Goal: Task Accomplishment & Management: Manage account settings

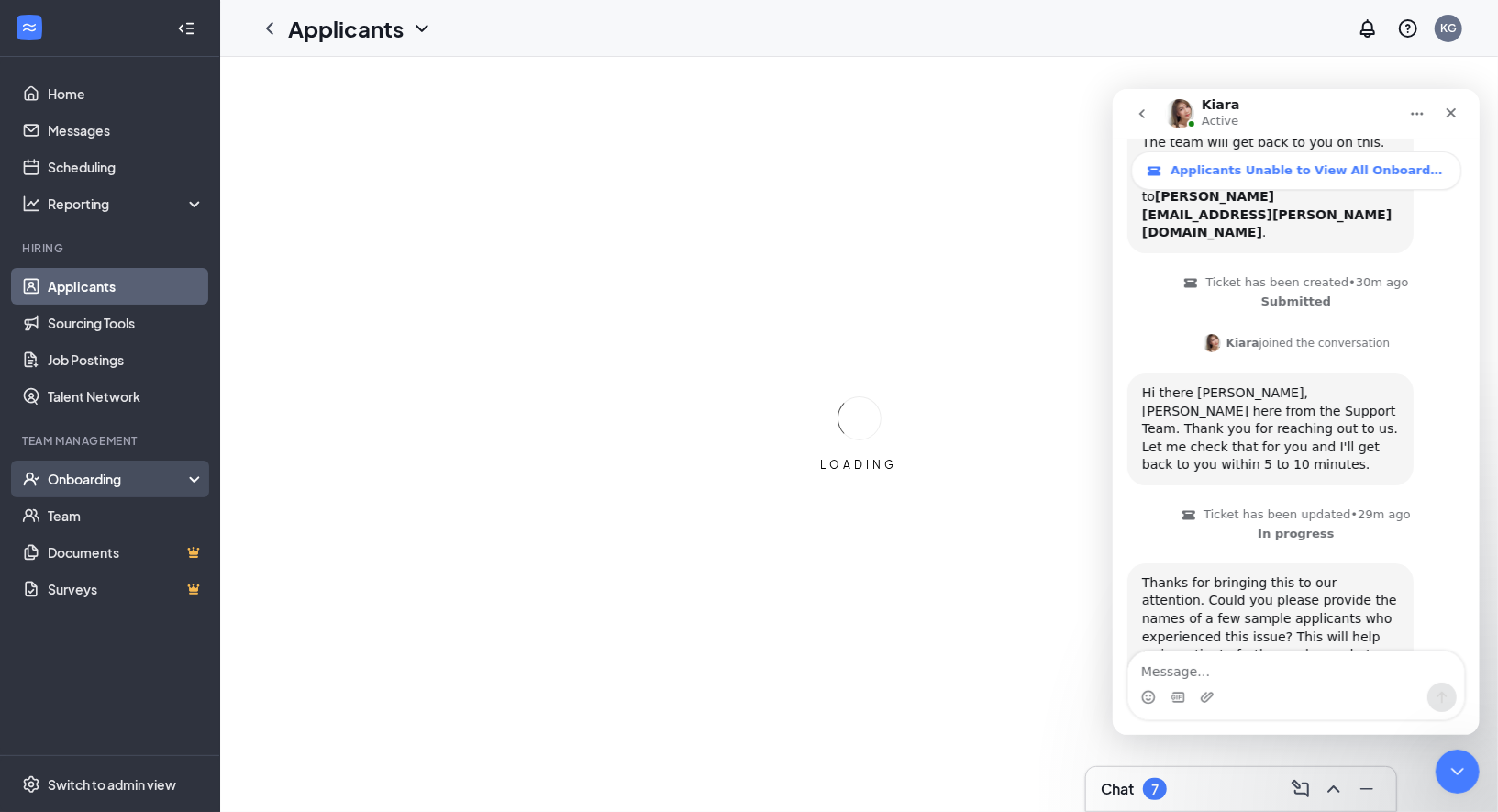
scroll to position [328, 0]
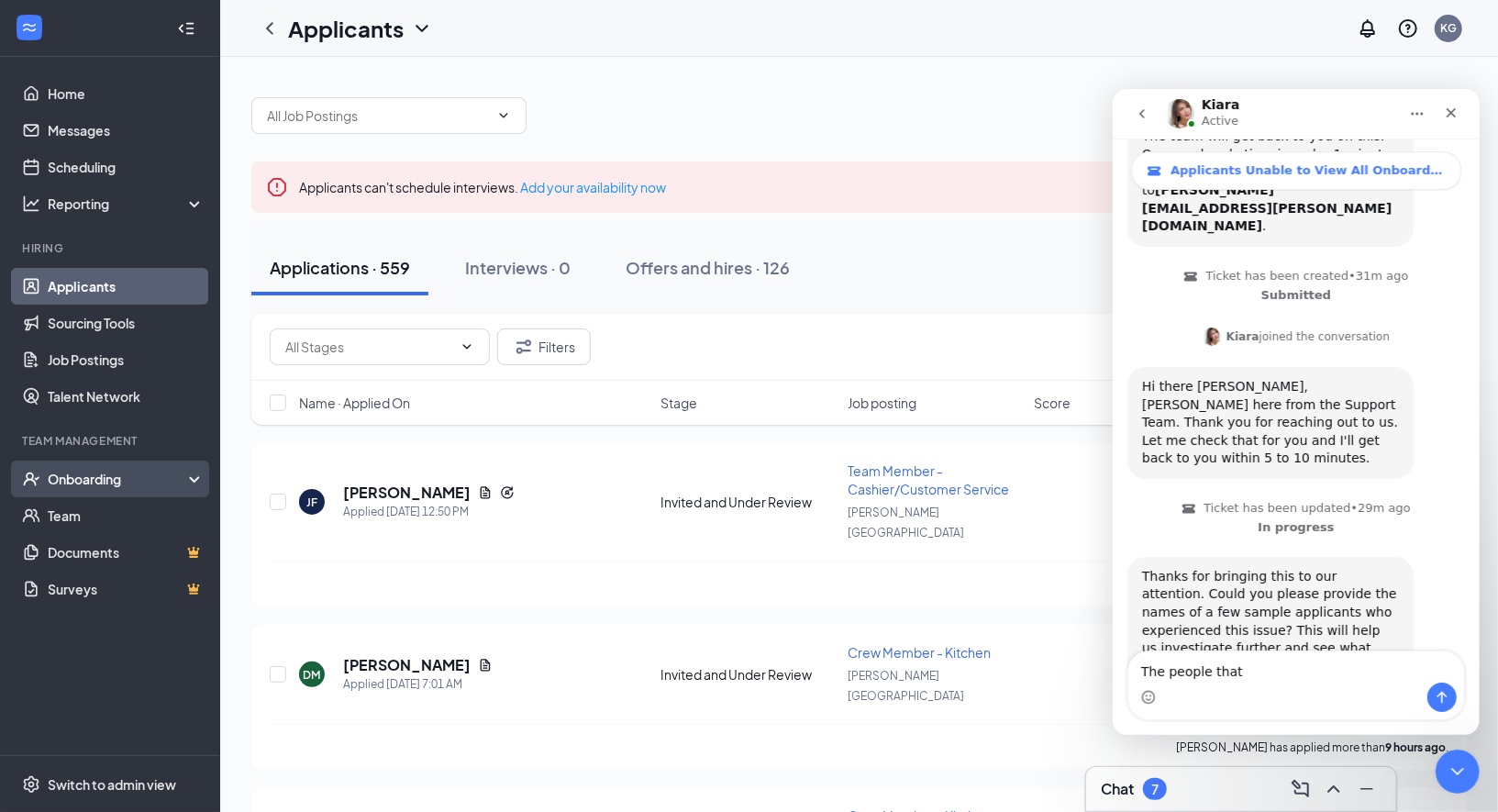
type textarea "The people that"
click at [105, 487] on div "Onboarding" at bounding box center [118, 478] width 141 height 18
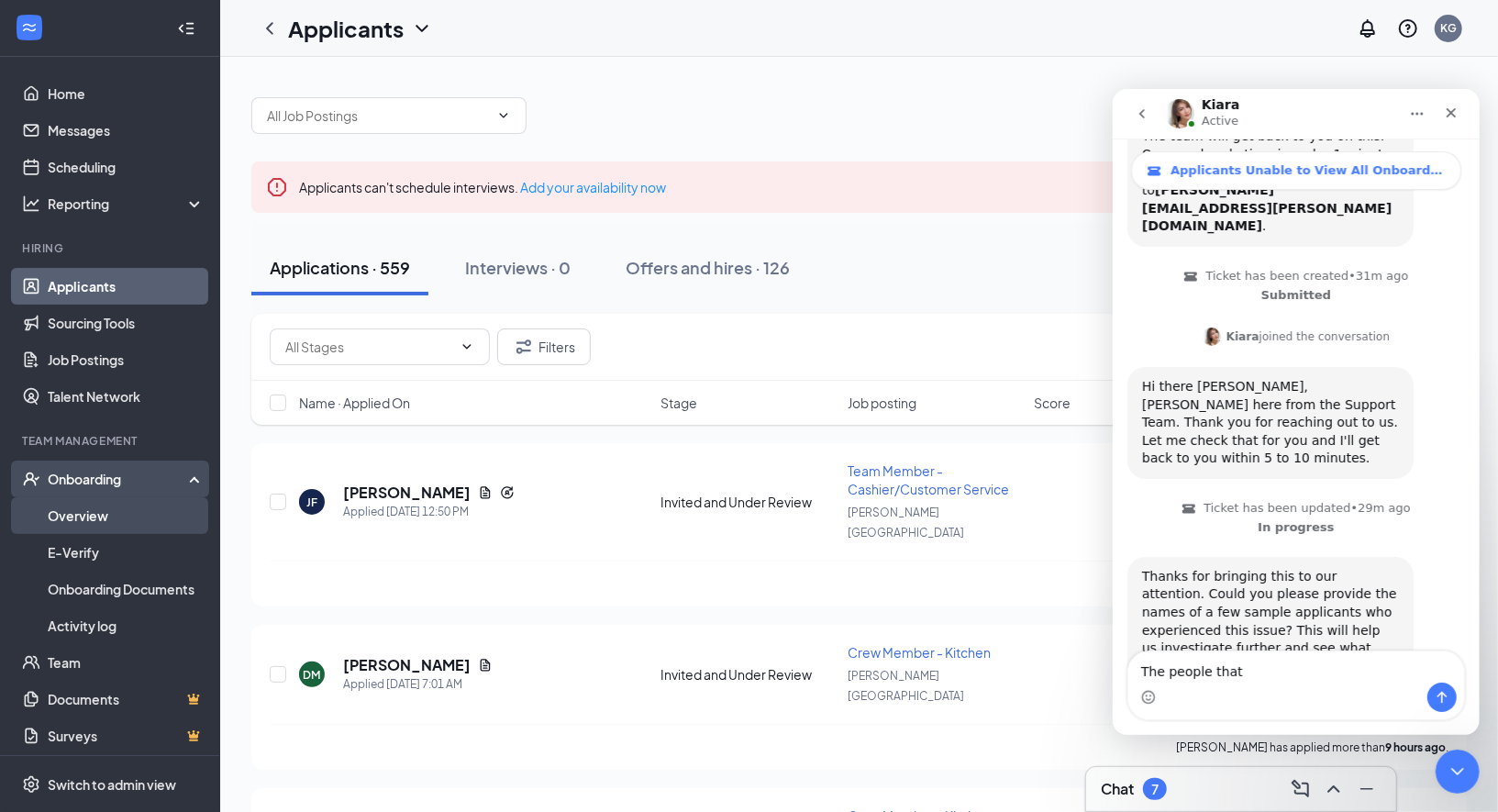
click at [100, 504] on link "Overview" at bounding box center [125, 515] width 157 height 37
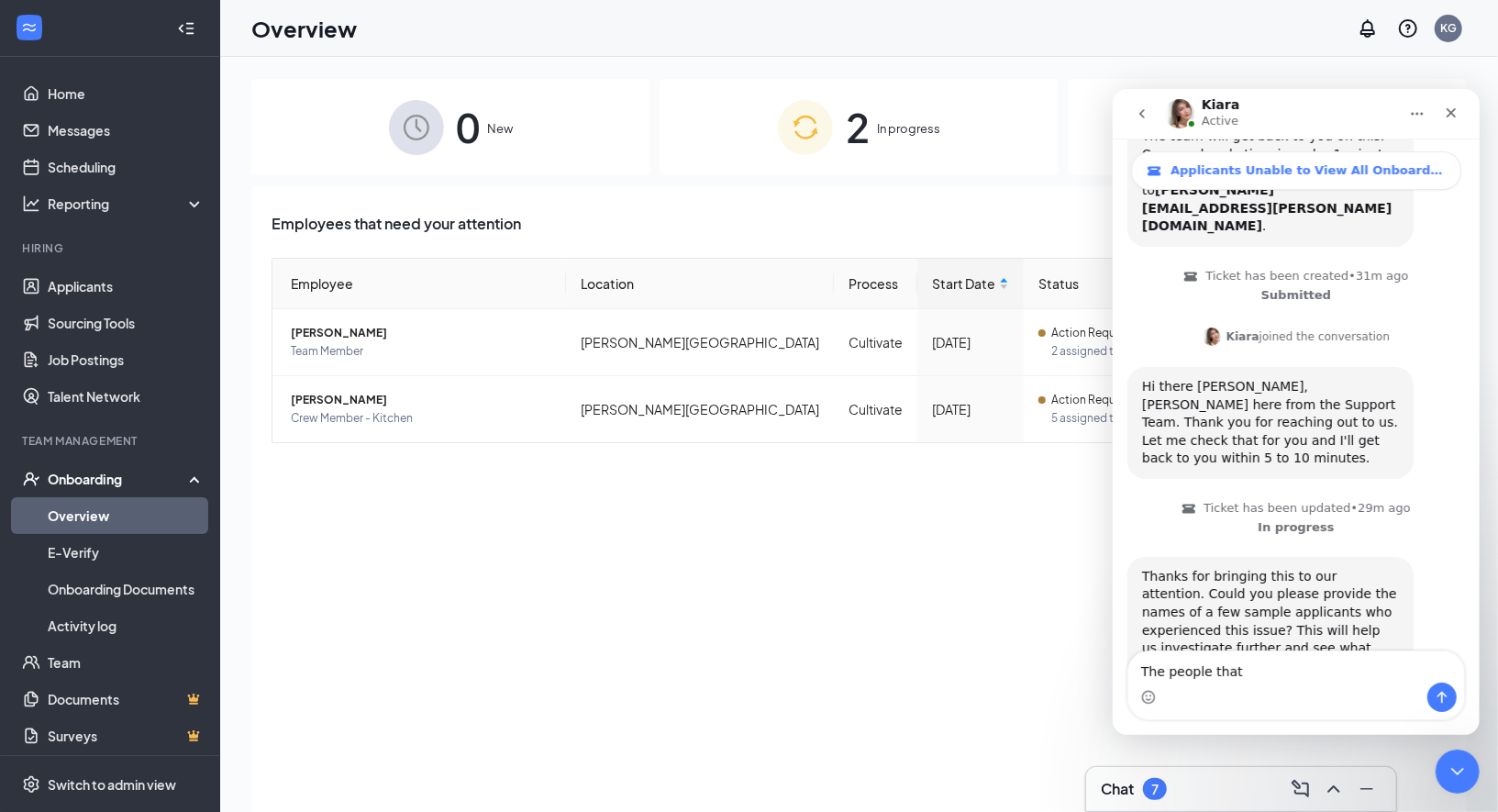
click at [1086, 119] on div "76 Completed" at bounding box center [1267, 126] width 399 height 96
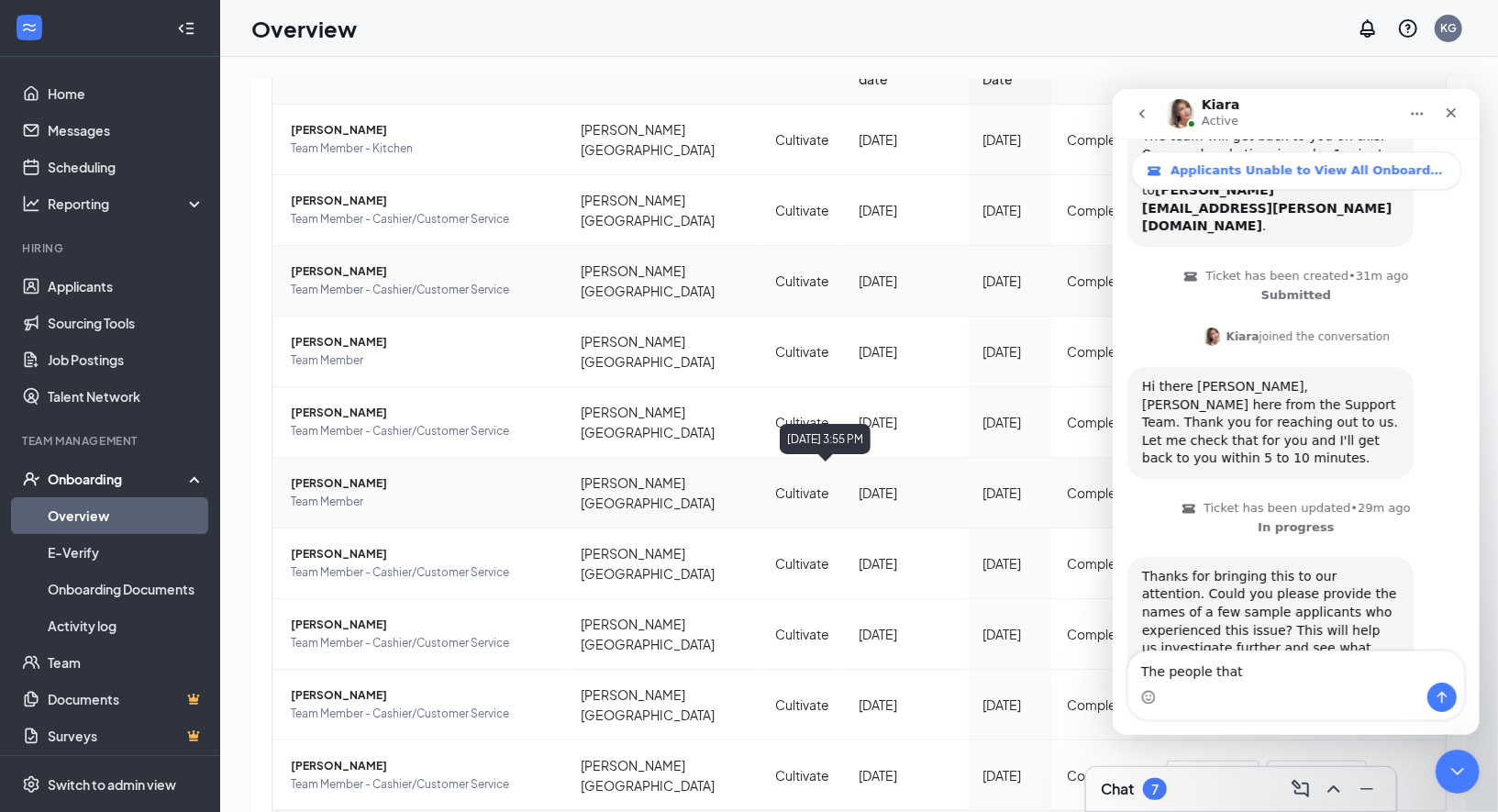
scroll to position [83, 0]
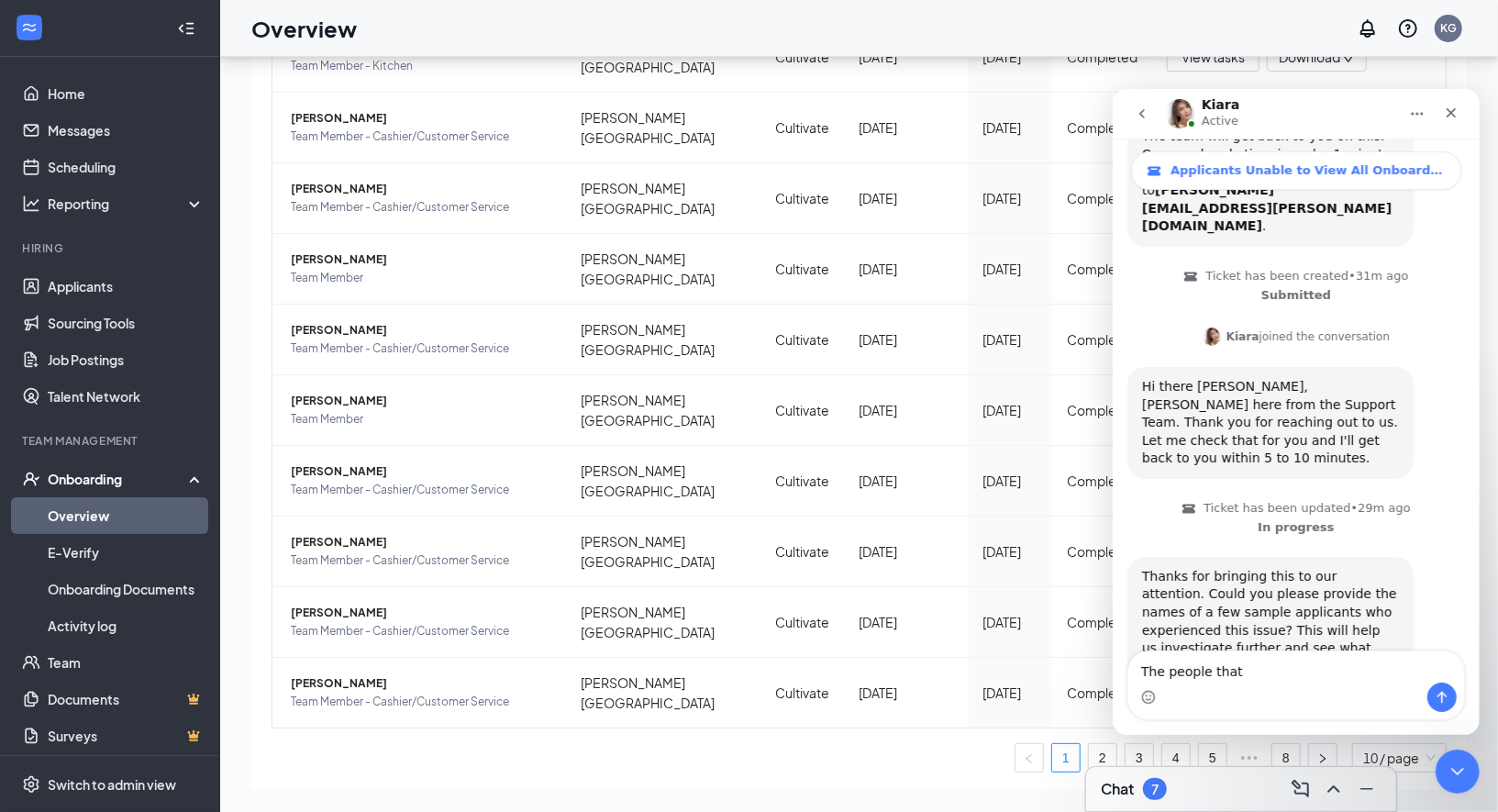
click at [1412, 114] on icon "Home" at bounding box center [1416, 112] width 15 height 15
click at [1455, 115] on icon "Close" at bounding box center [1449, 112] width 15 height 15
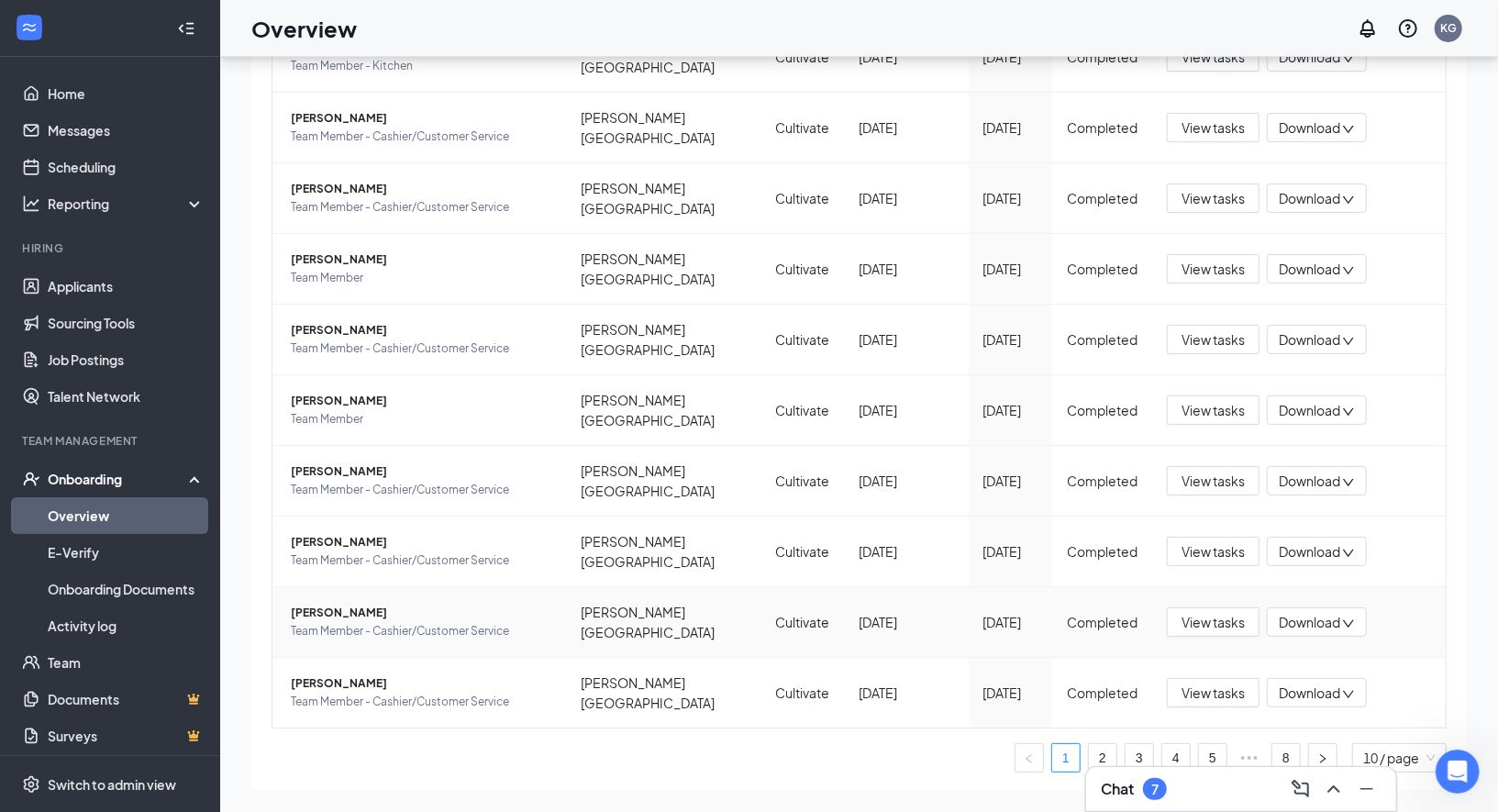
scroll to position [328, 0]
click at [1413, 744] on span "10 / page" at bounding box center [1399, 758] width 73 height 27
click at [1324, 753] on icon "right" at bounding box center [1323, 757] width 6 height 9
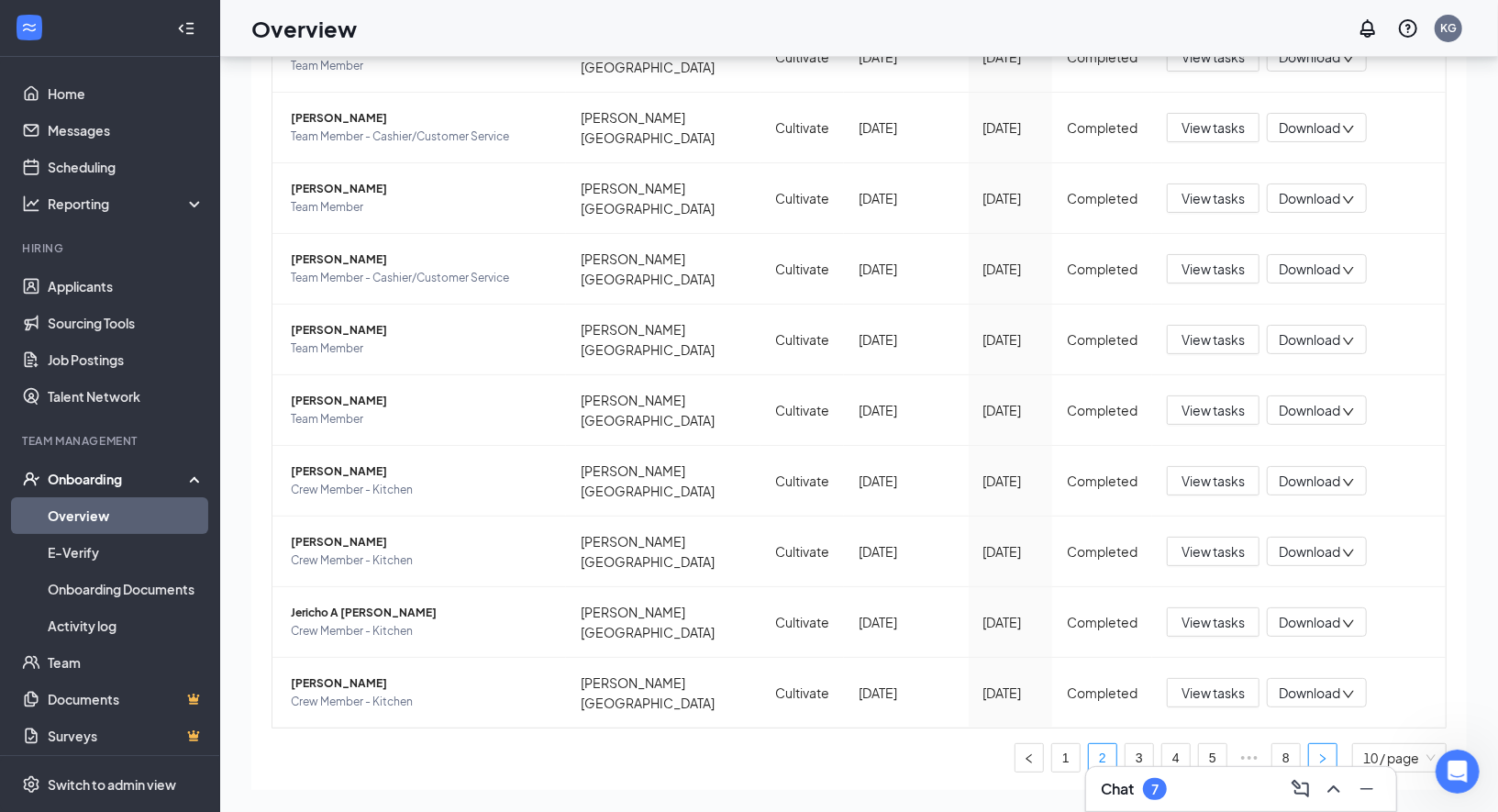
click at [1324, 753] on icon "right" at bounding box center [1323, 757] width 6 height 9
click at [1322, 753] on icon "right" at bounding box center [1322, 758] width 11 height 11
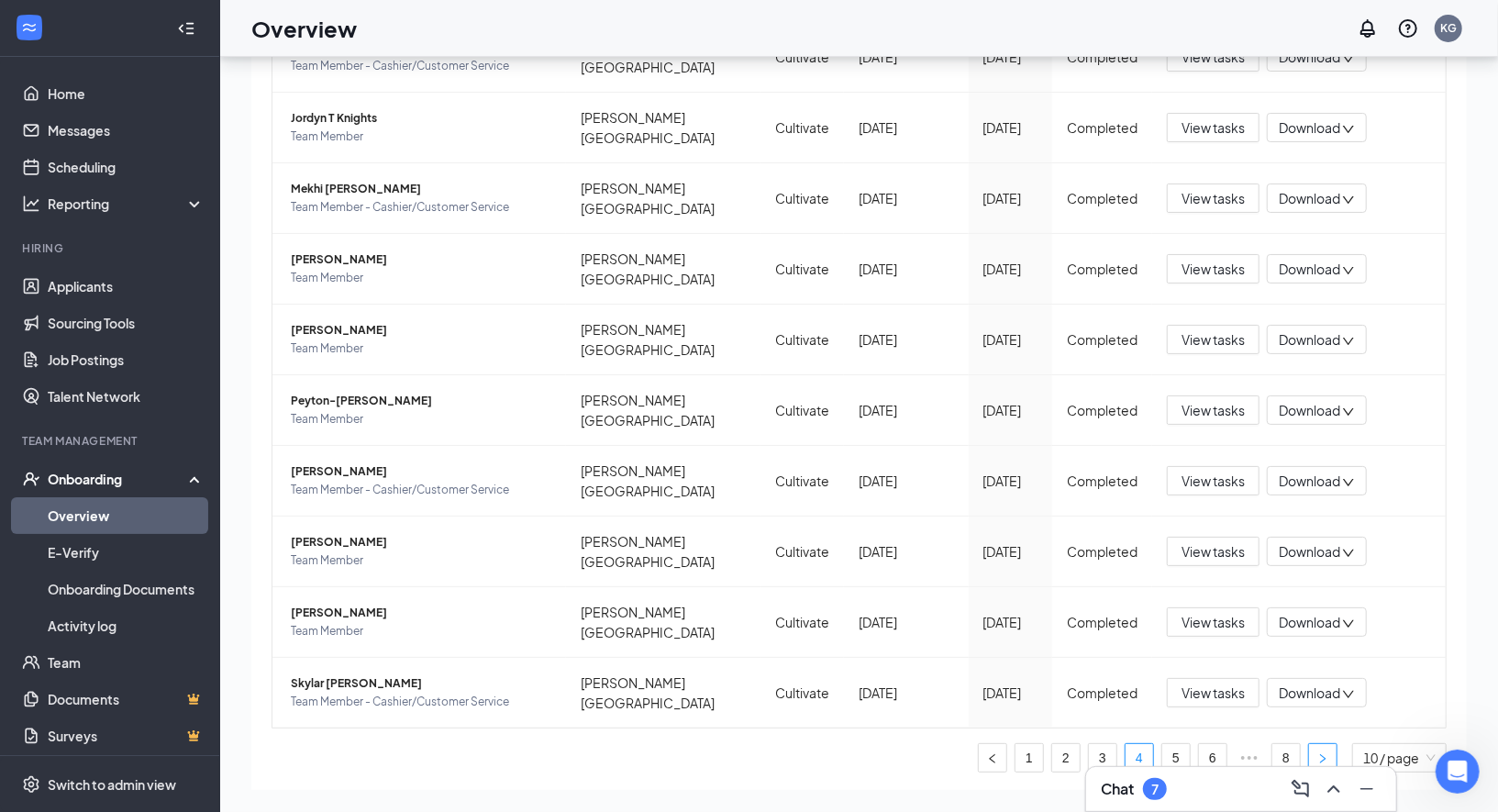
click at [1322, 753] on icon "right" at bounding box center [1322, 758] width 11 height 11
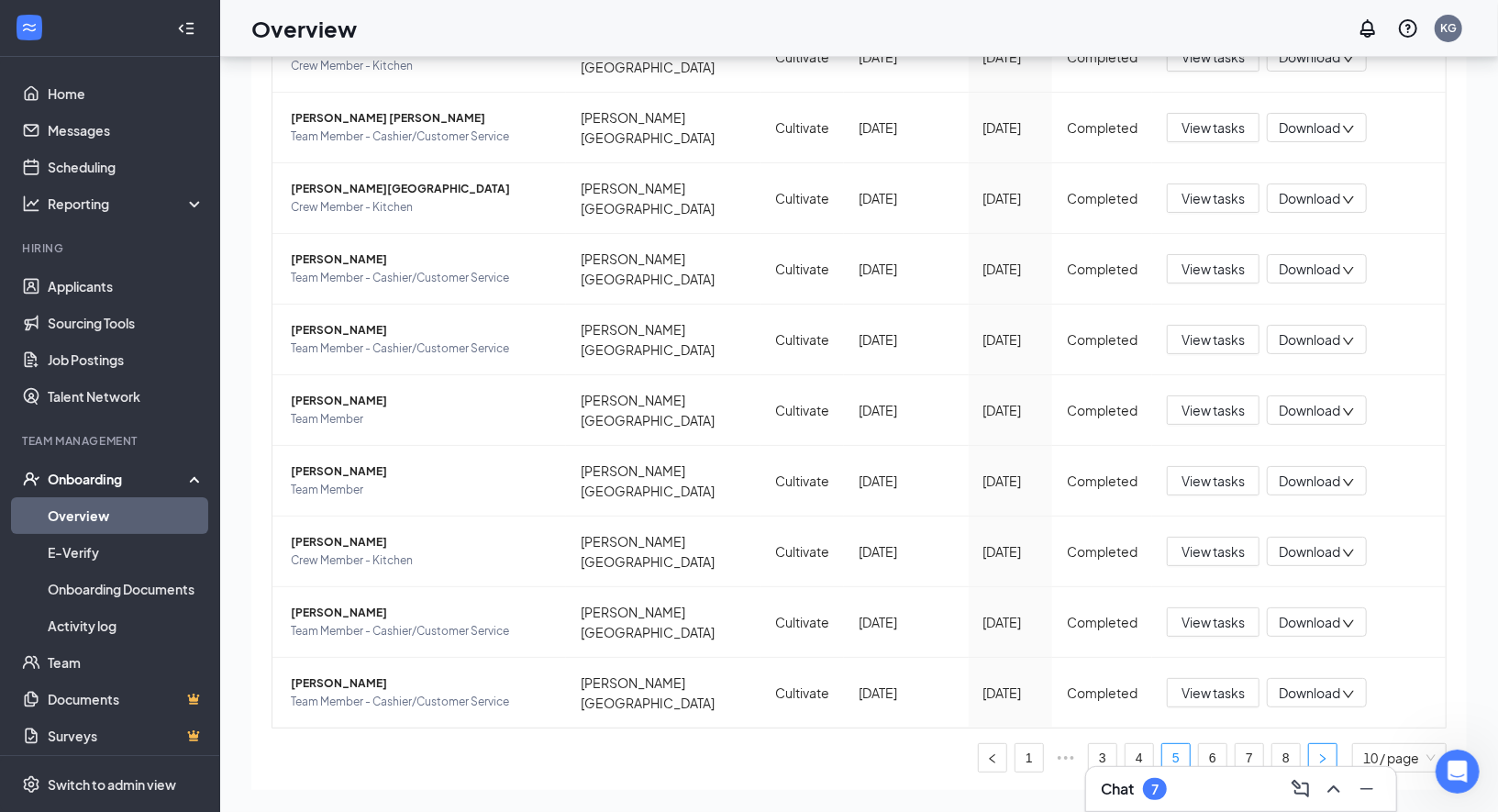
click at [1322, 753] on icon "right" at bounding box center [1322, 758] width 11 height 11
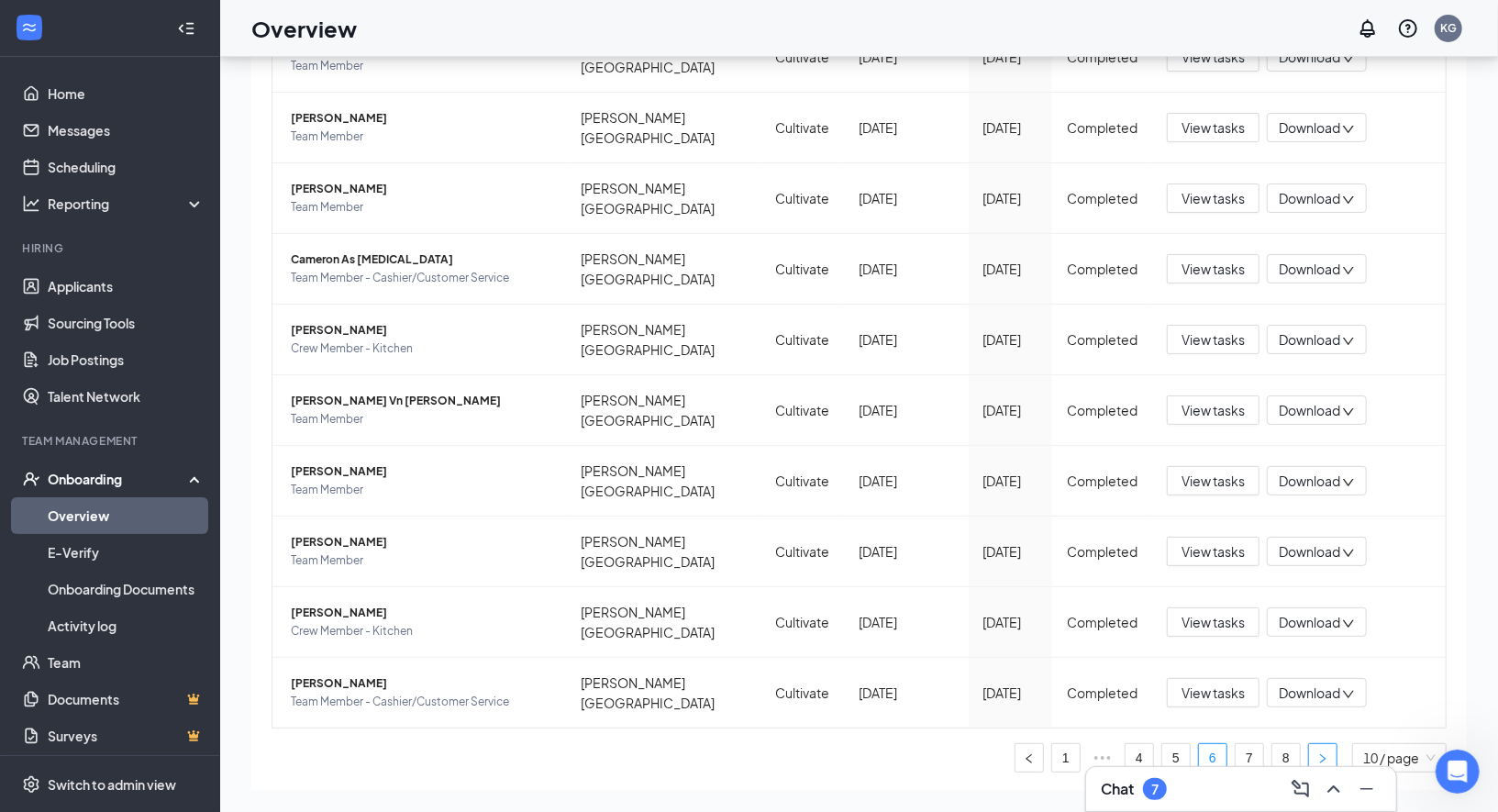
click at [1322, 753] on icon "right" at bounding box center [1322, 758] width 11 height 11
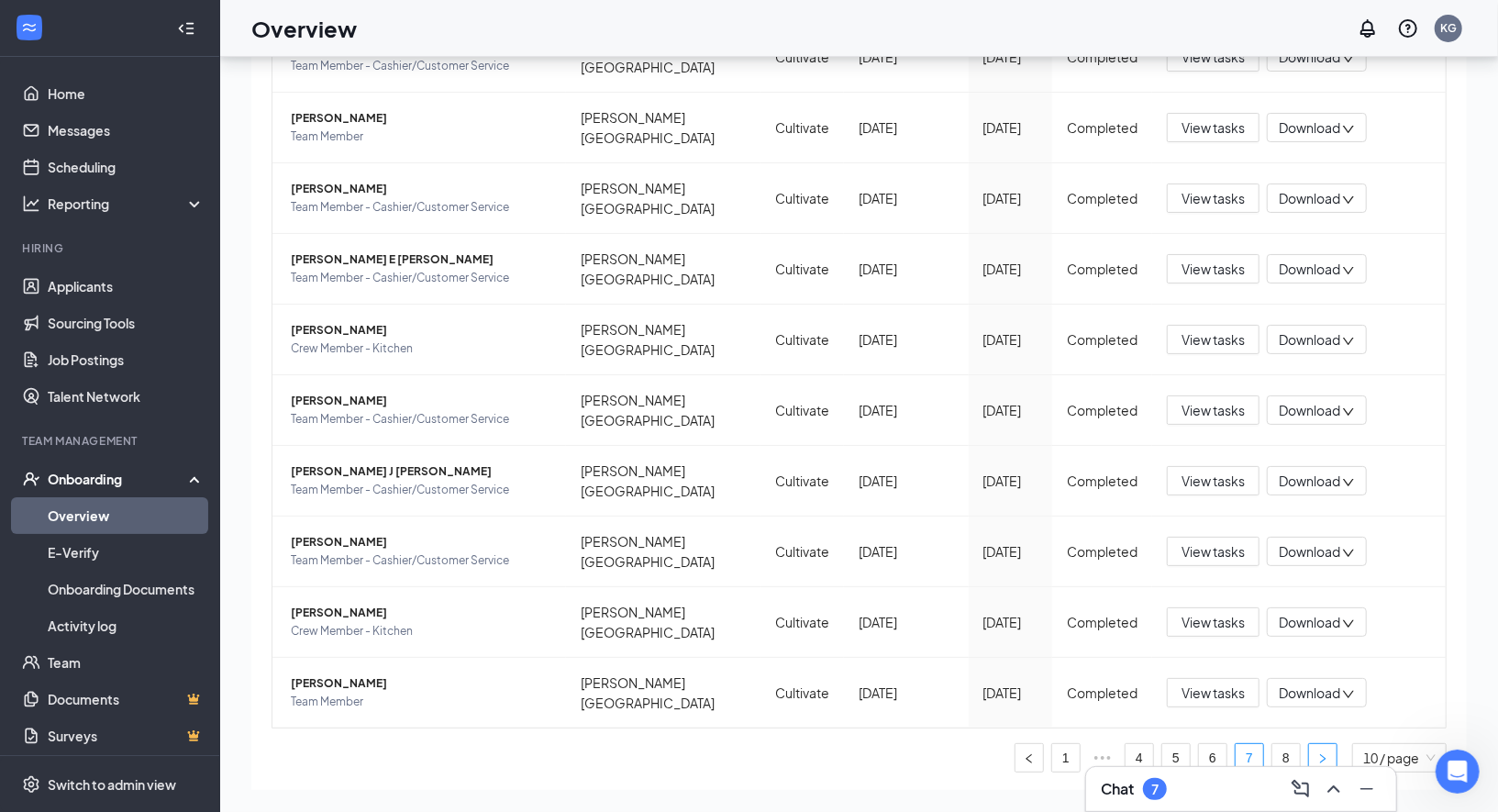
click at [1322, 753] on icon "right" at bounding box center [1322, 758] width 11 height 11
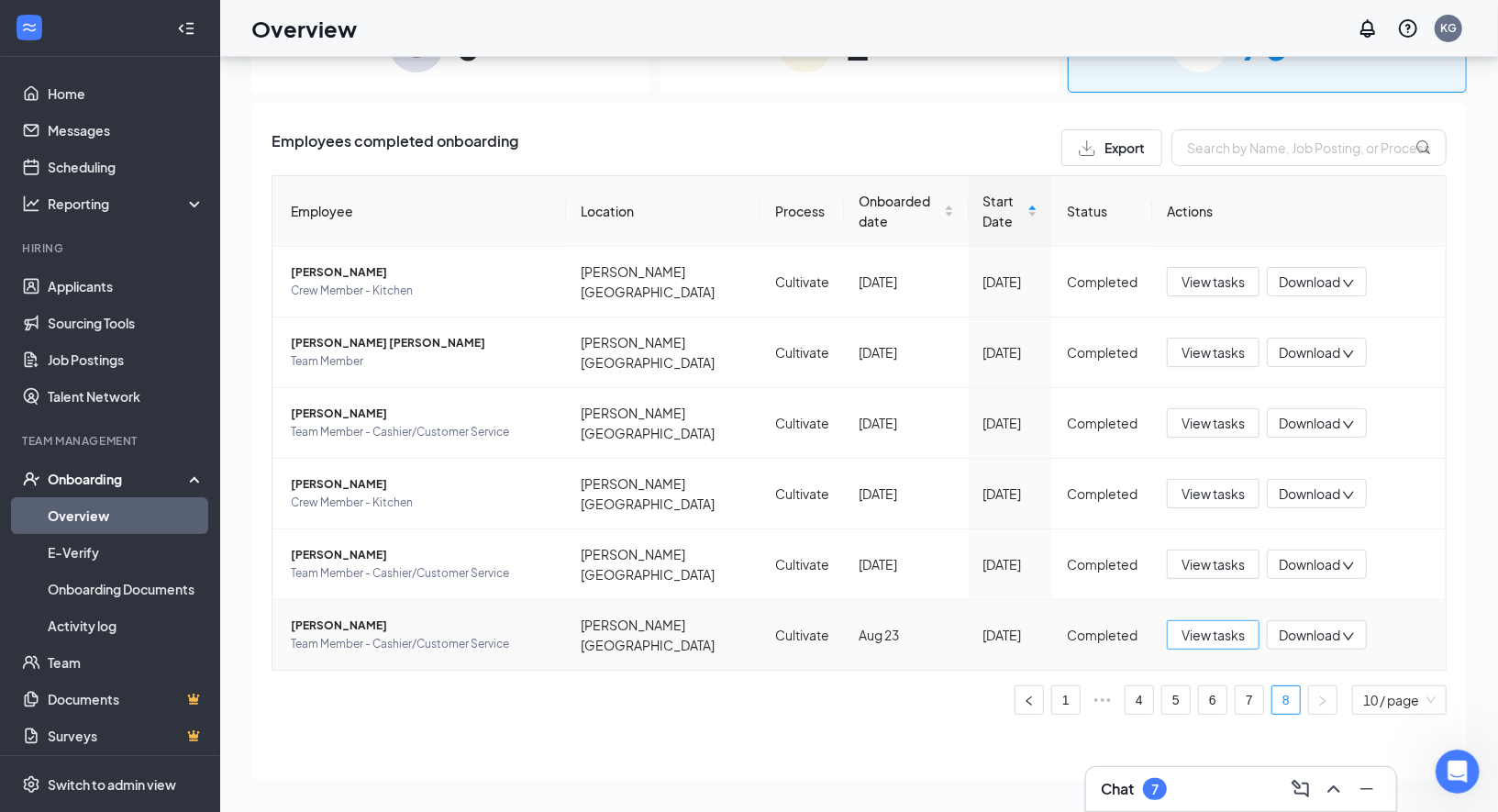
click at [1204, 624] on span "View tasks" at bounding box center [1213, 634] width 63 height 20
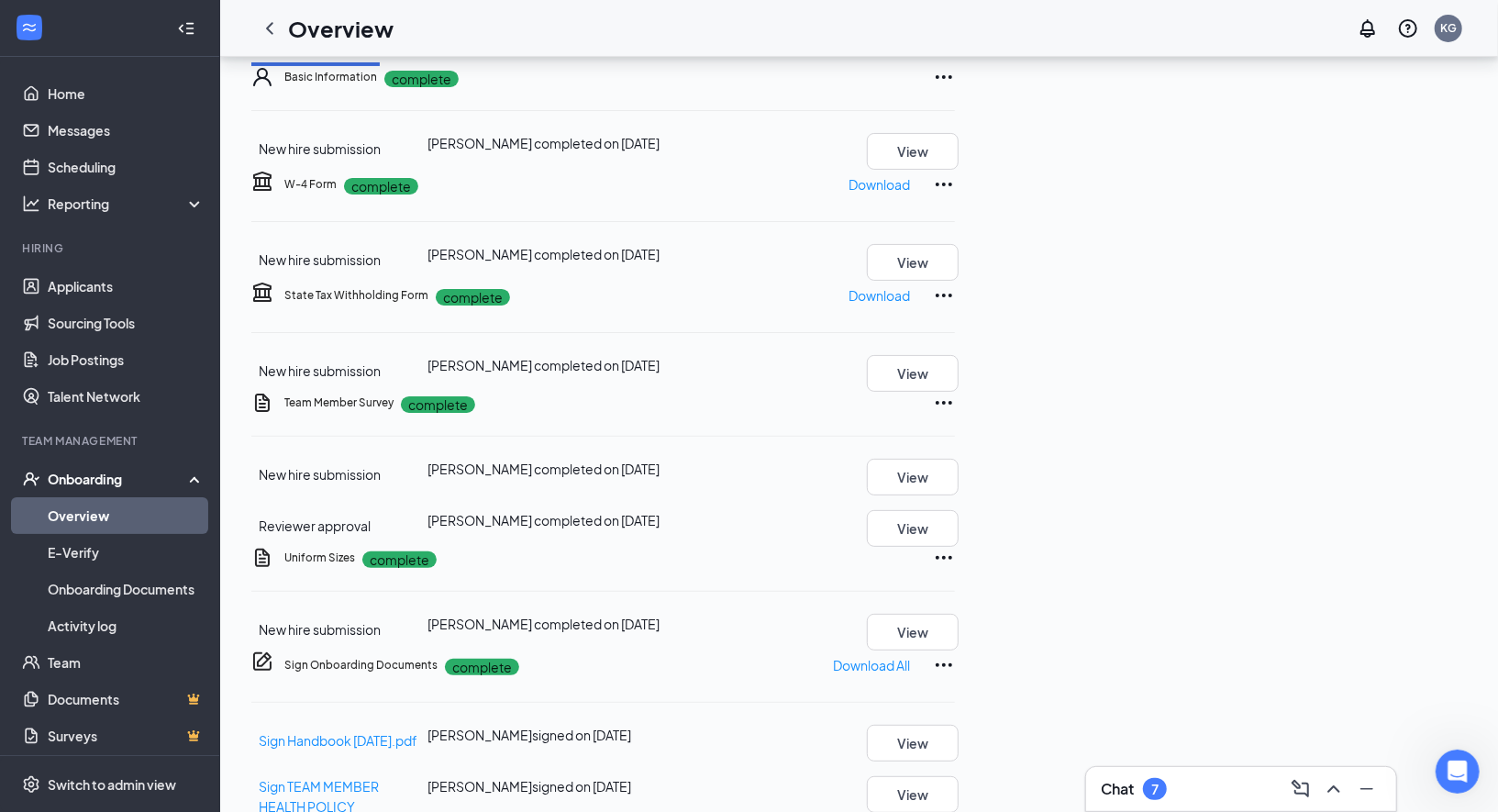
scroll to position [61, 0]
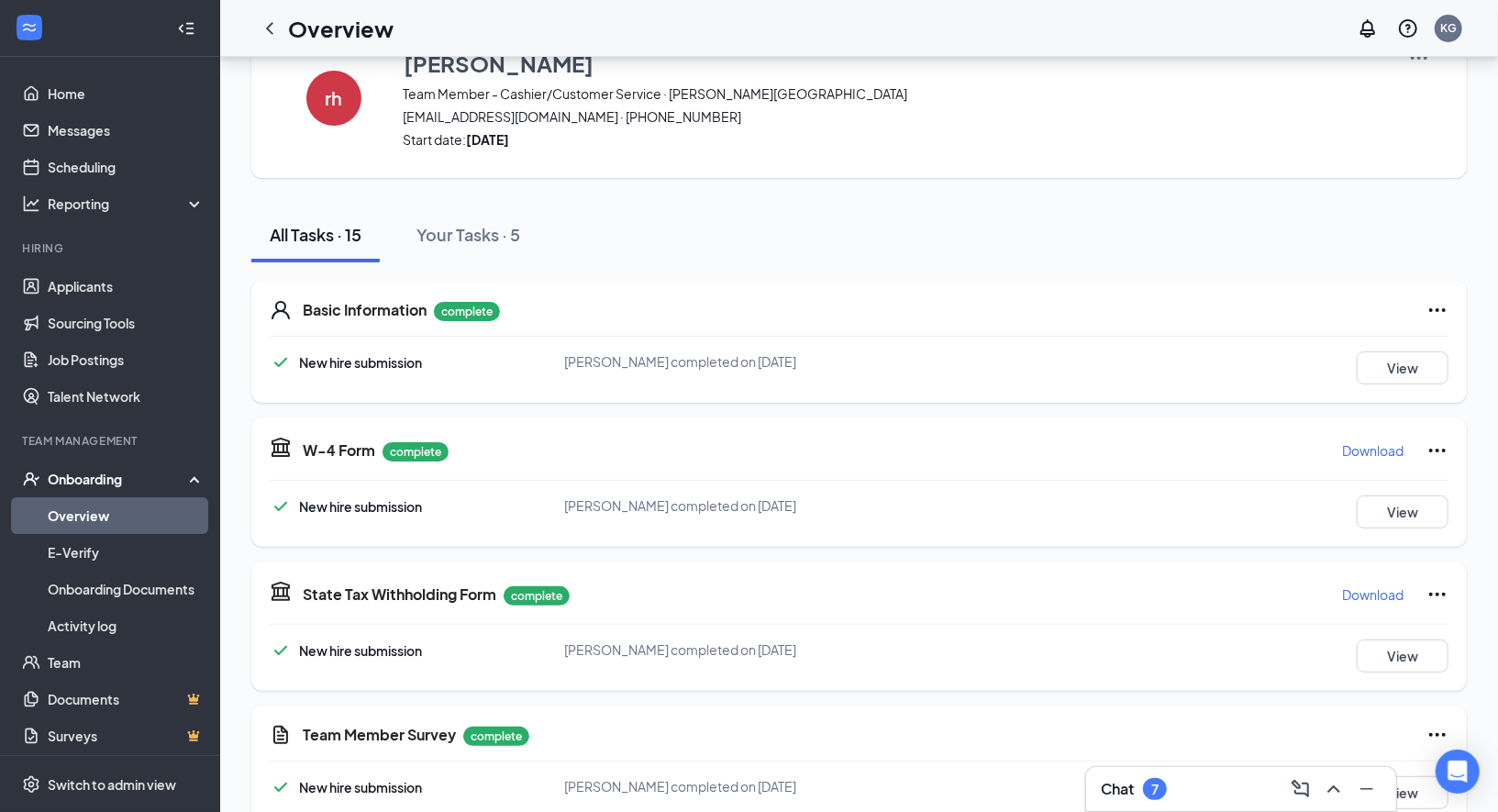
scroll to position [61, 0]
